Goal: Task Accomplishment & Management: Use online tool/utility

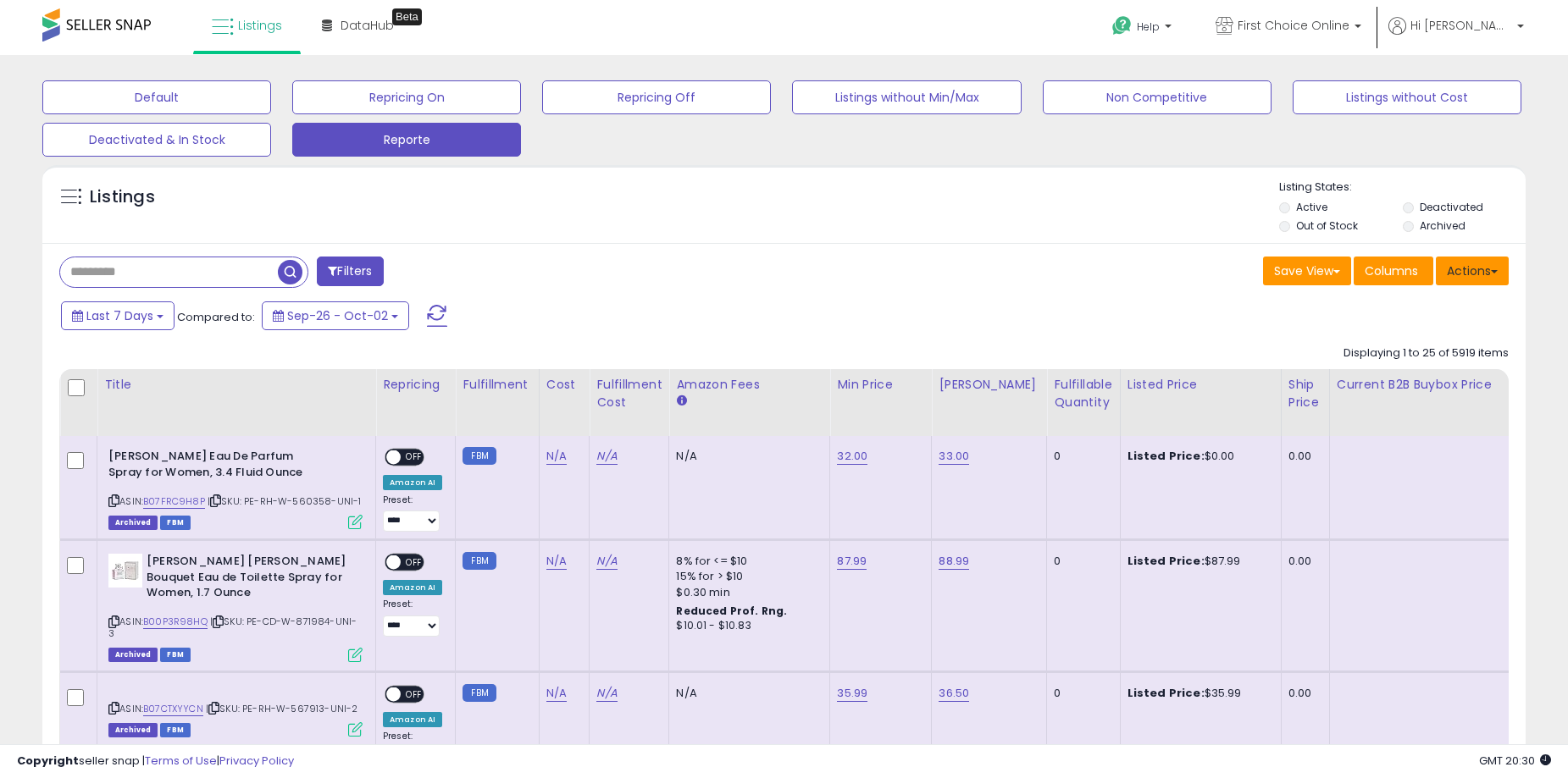
click at [1487, 270] on button "Actions" at bounding box center [1473, 271] width 73 height 29
drag, startPoint x: 1449, startPoint y: 349, endPoint x: 1172, endPoint y: 267, distance: 288.9
click at [1447, 349] on link "Export Visible Columns" at bounding box center [1403, 349] width 185 height 26
click at [1464, 274] on button "Actions" at bounding box center [1473, 271] width 73 height 29
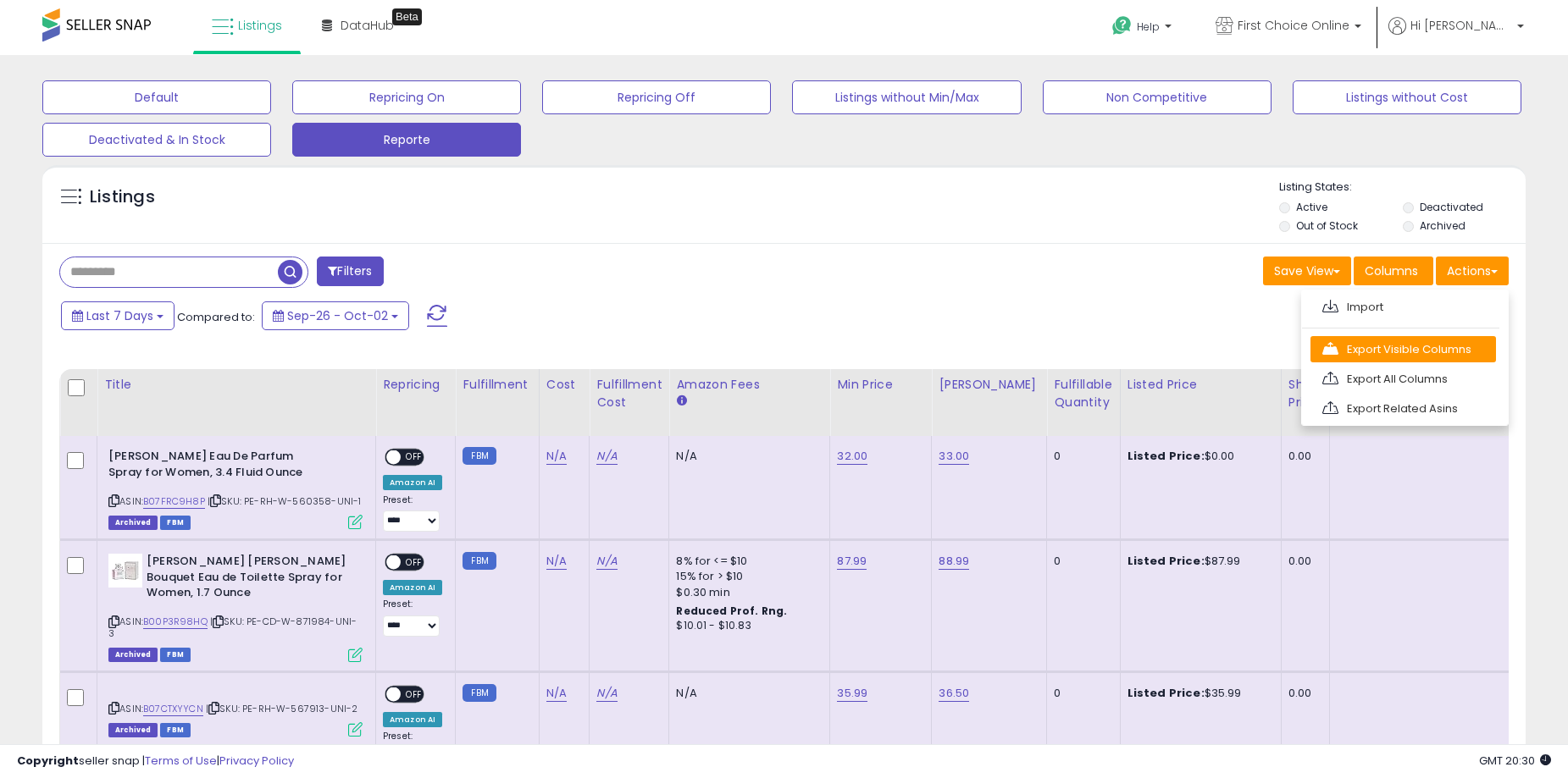
click at [1415, 349] on link "Export Visible Columns" at bounding box center [1403, 349] width 185 height 26
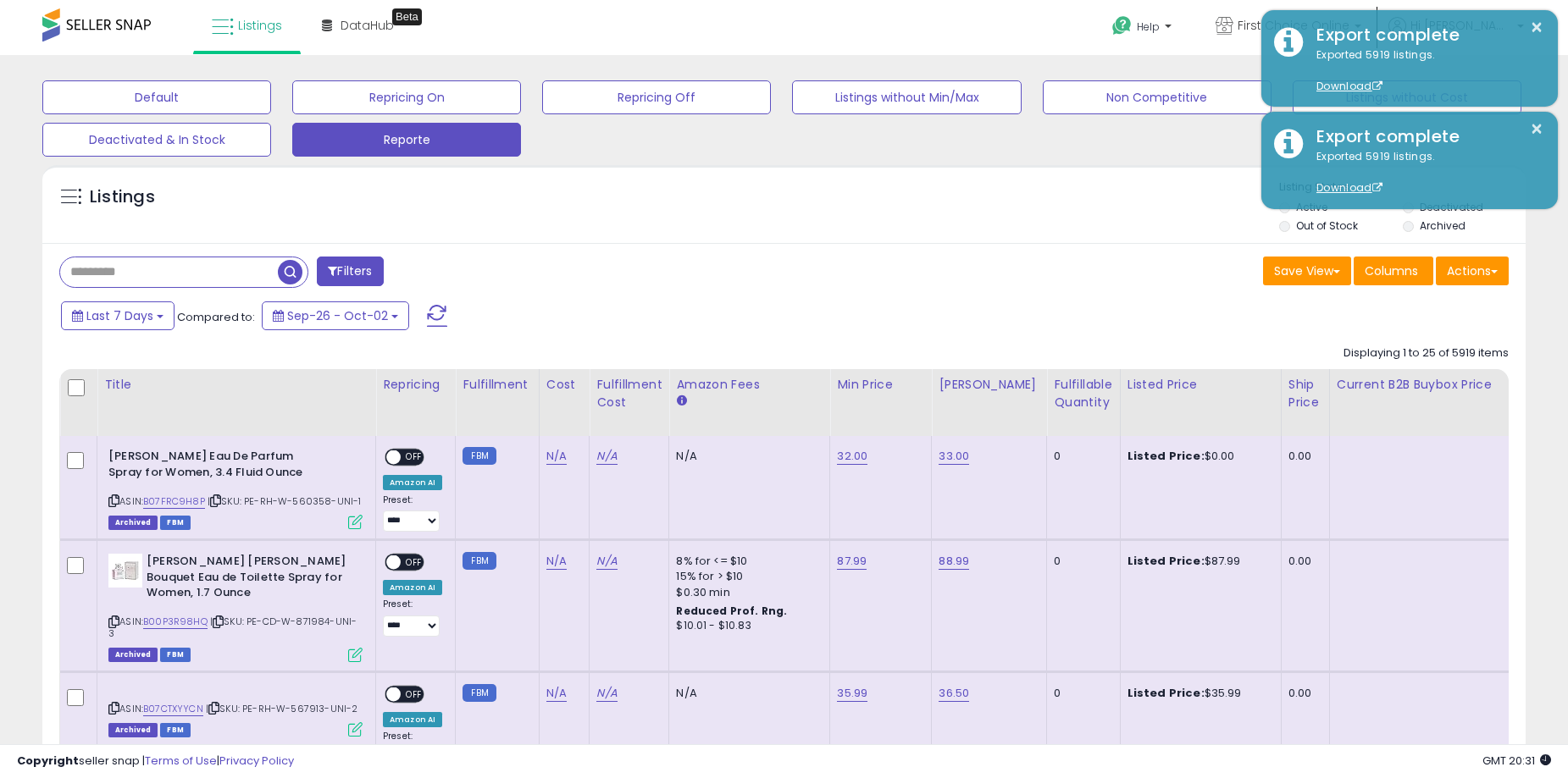
click at [1065, 23] on div "Help Contact Support Search Knowledge Hub Request a Feature Hi Fatima" at bounding box center [1283, 36] width 518 height 72
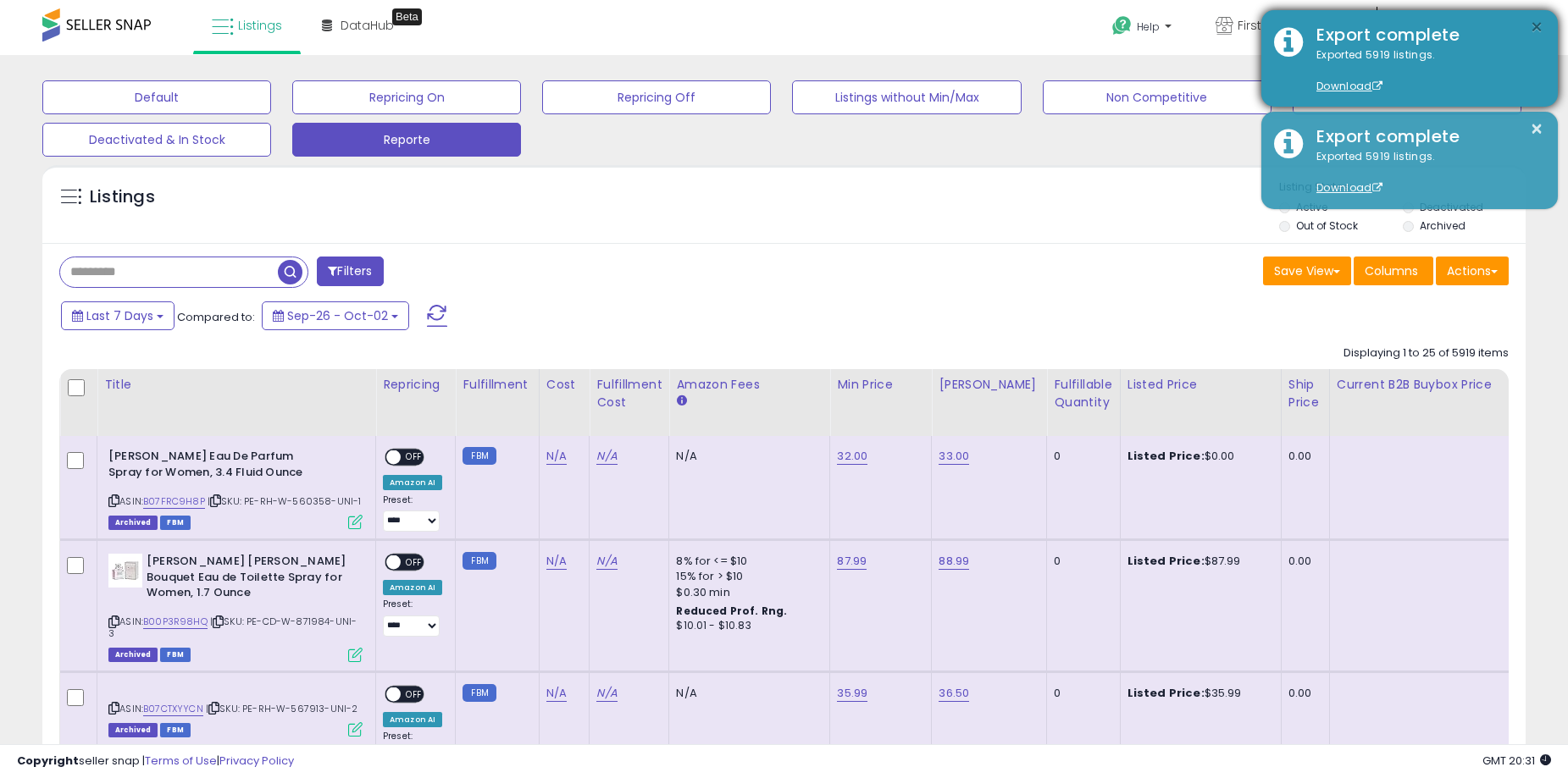
click at [1541, 31] on button "×" at bounding box center [1537, 27] width 14 height 21
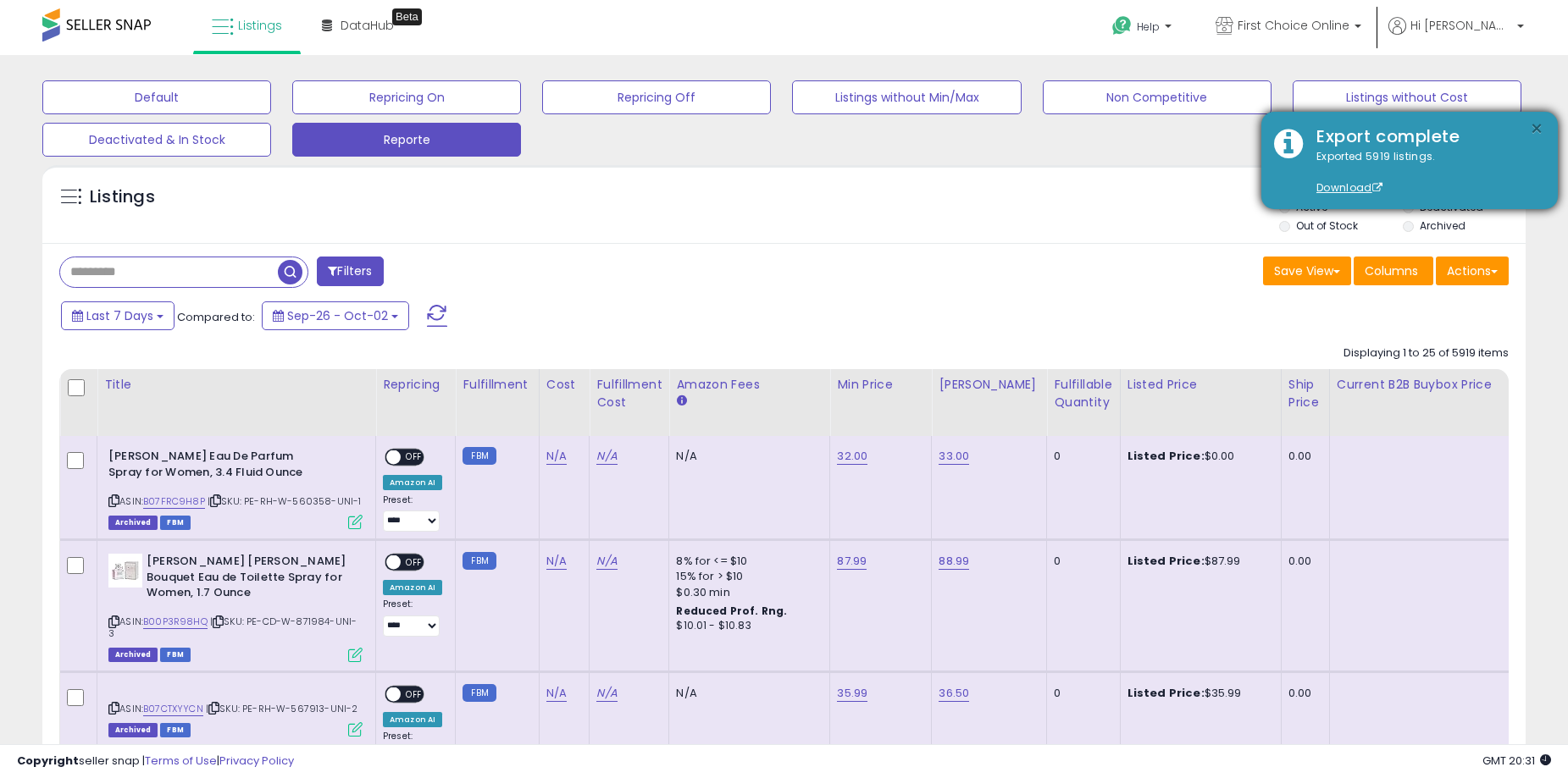
click at [1533, 127] on body "Unable to login Retrieving listings data.. has not yet accepted the Terms of Us…" at bounding box center [784, 389] width 1568 height 778
